Goal: Entertainment & Leisure: Consume media (video, audio)

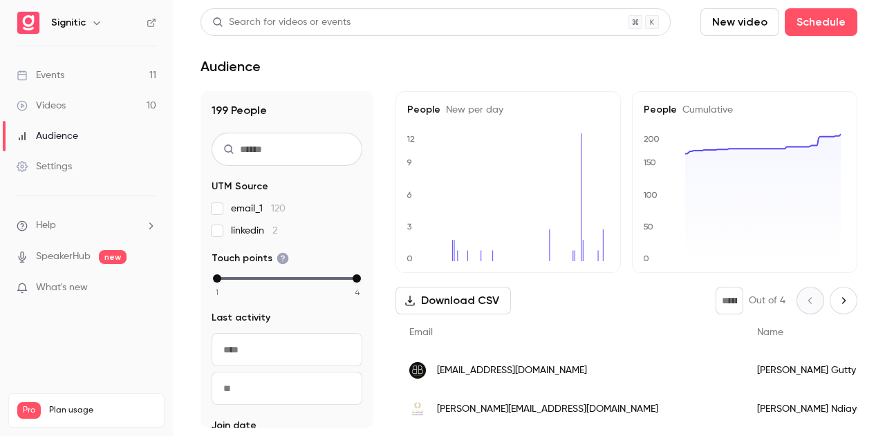
click at [49, 97] on link "Videos 10" at bounding box center [86, 106] width 173 height 30
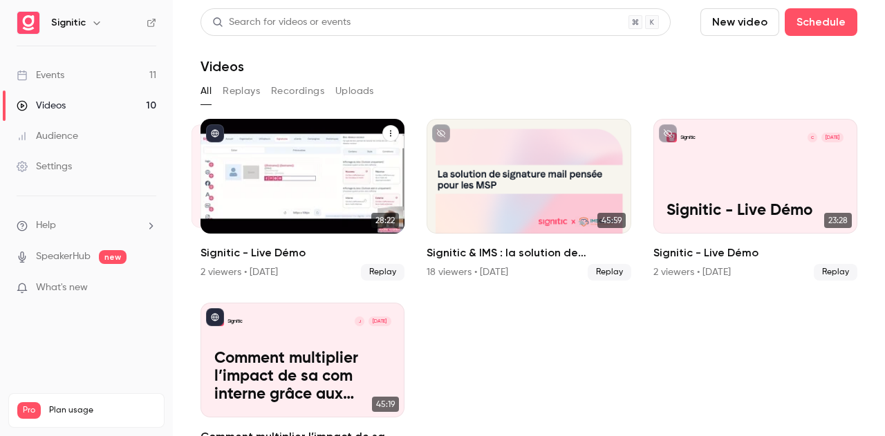
click at [355, 180] on div "Signitic M [DATE] Signitic - Live Démo" at bounding box center [302, 176] width 204 height 115
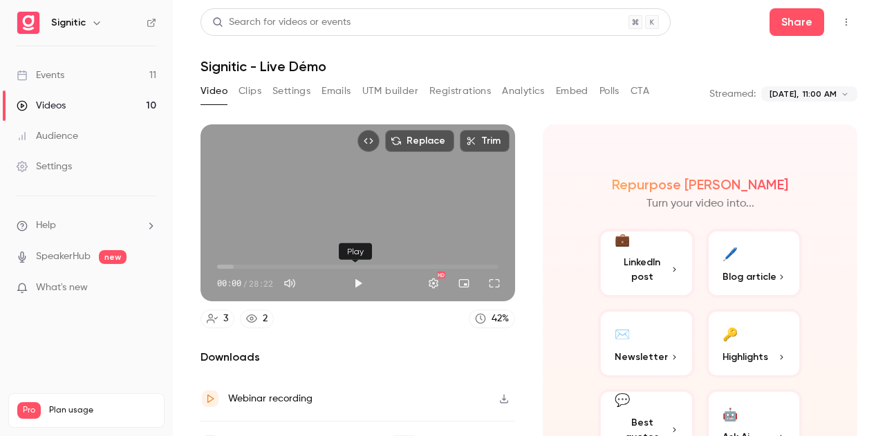
click at [359, 276] on button "Play" at bounding box center [358, 284] width 28 height 28
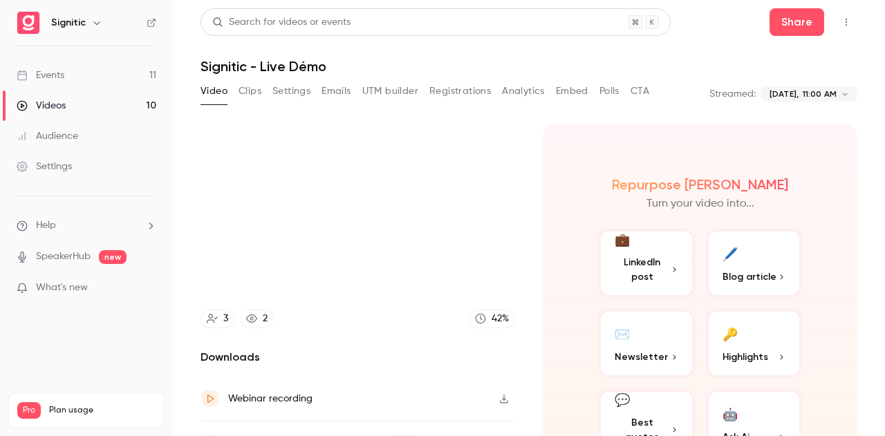
type input "****"
